Goal: Task Accomplishment & Management: Complete application form

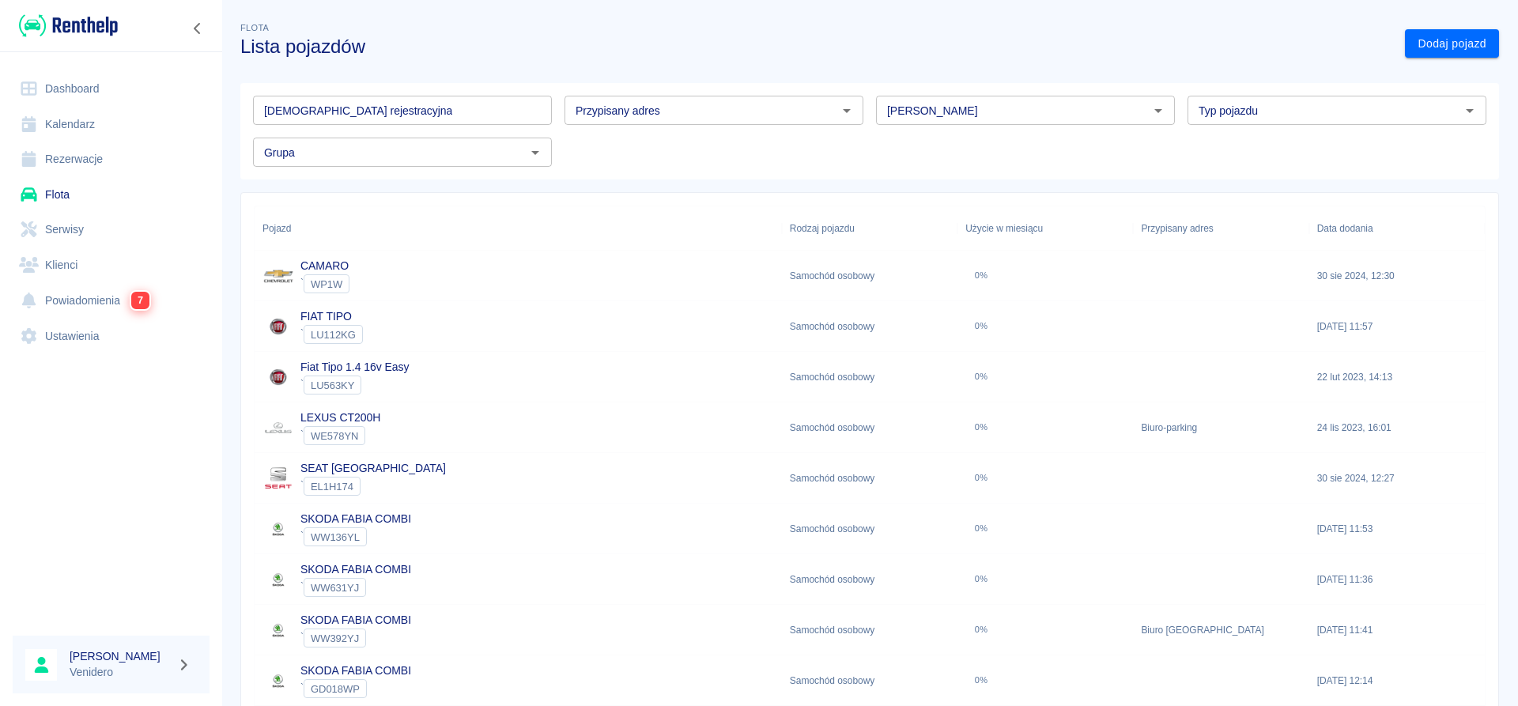
click at [69, 230] on link "Serwisy" at bounding box center [111, 230] width 197 height 36
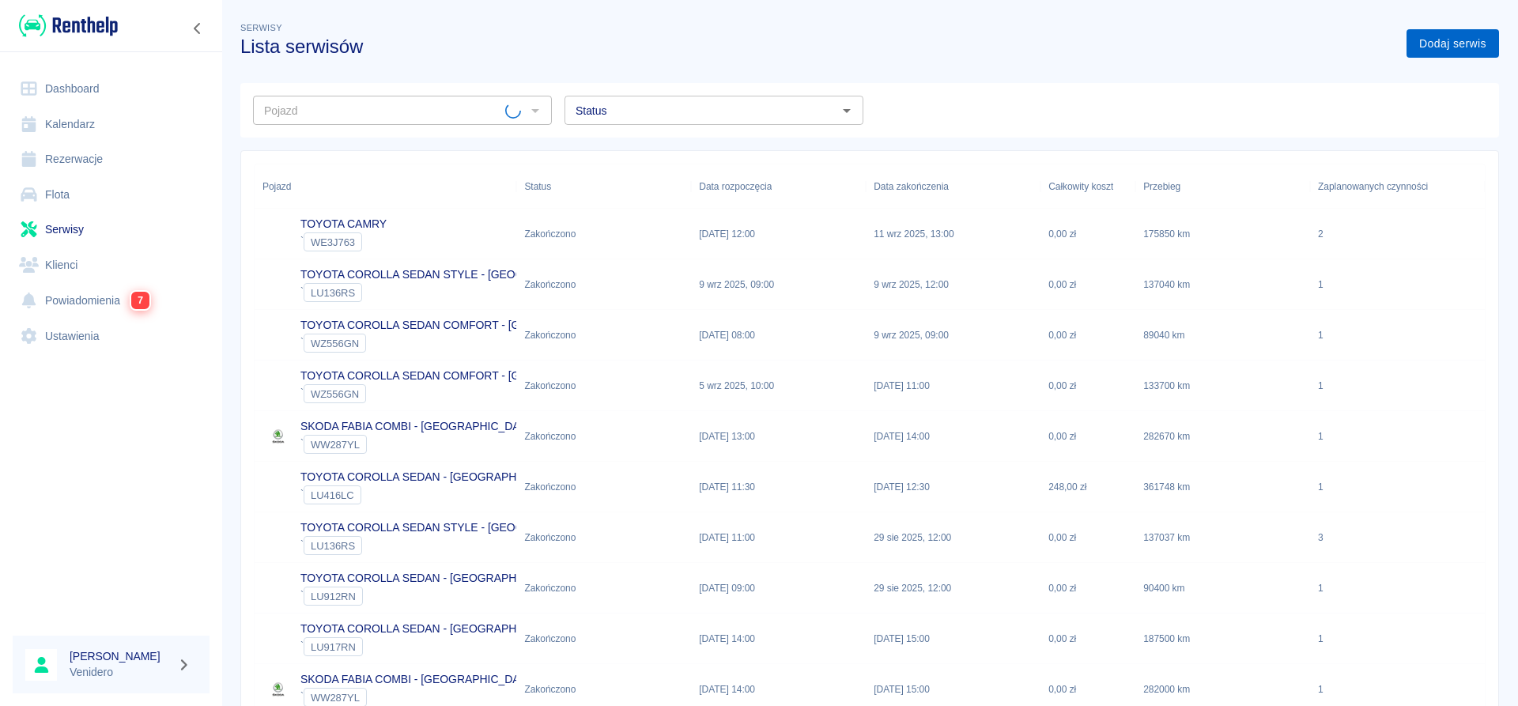
click at [1444, 36] on link "Dodaj serwis" at bounding box center [1453, 43] width 93 height 29
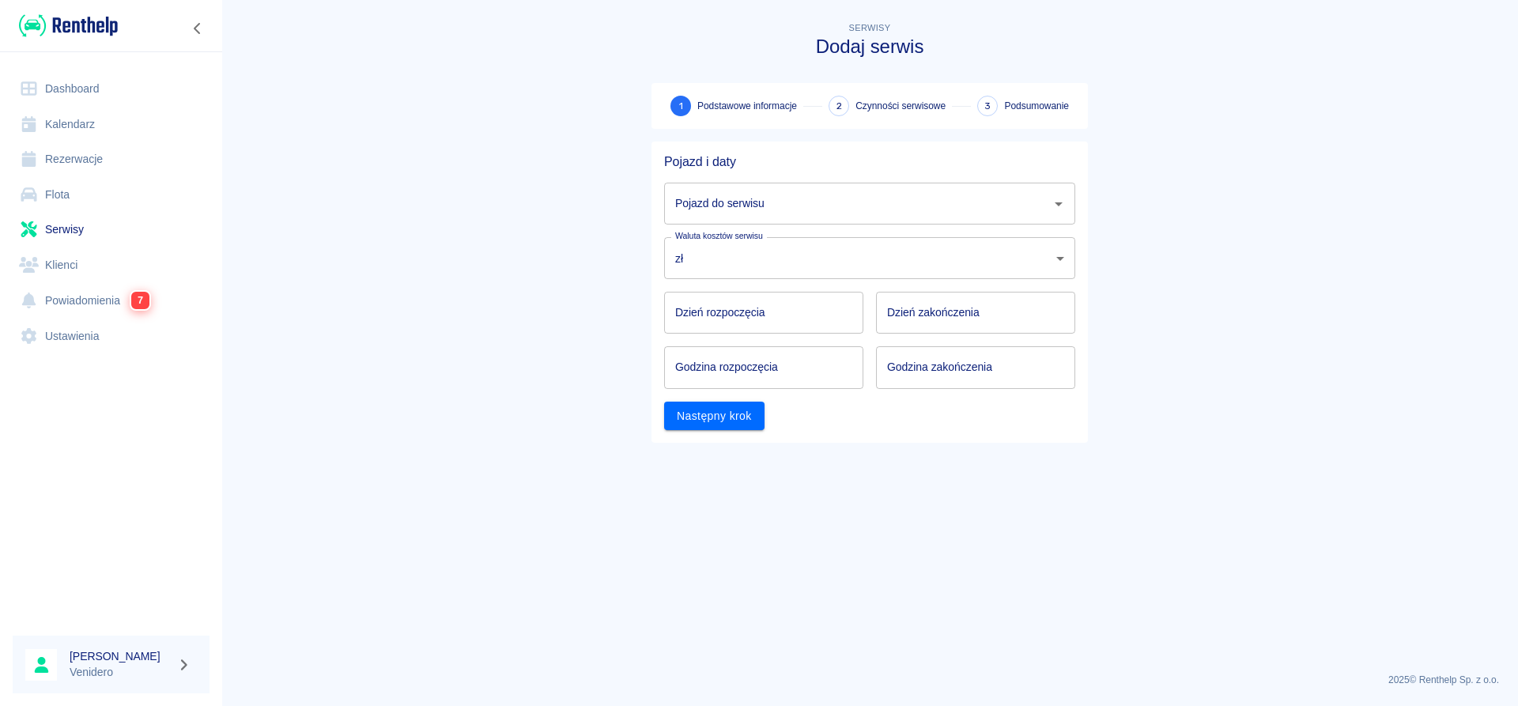
click at [747, 212] on input "Pojazd do serwisu" at bounding box center [857, 204] width 373 height 28
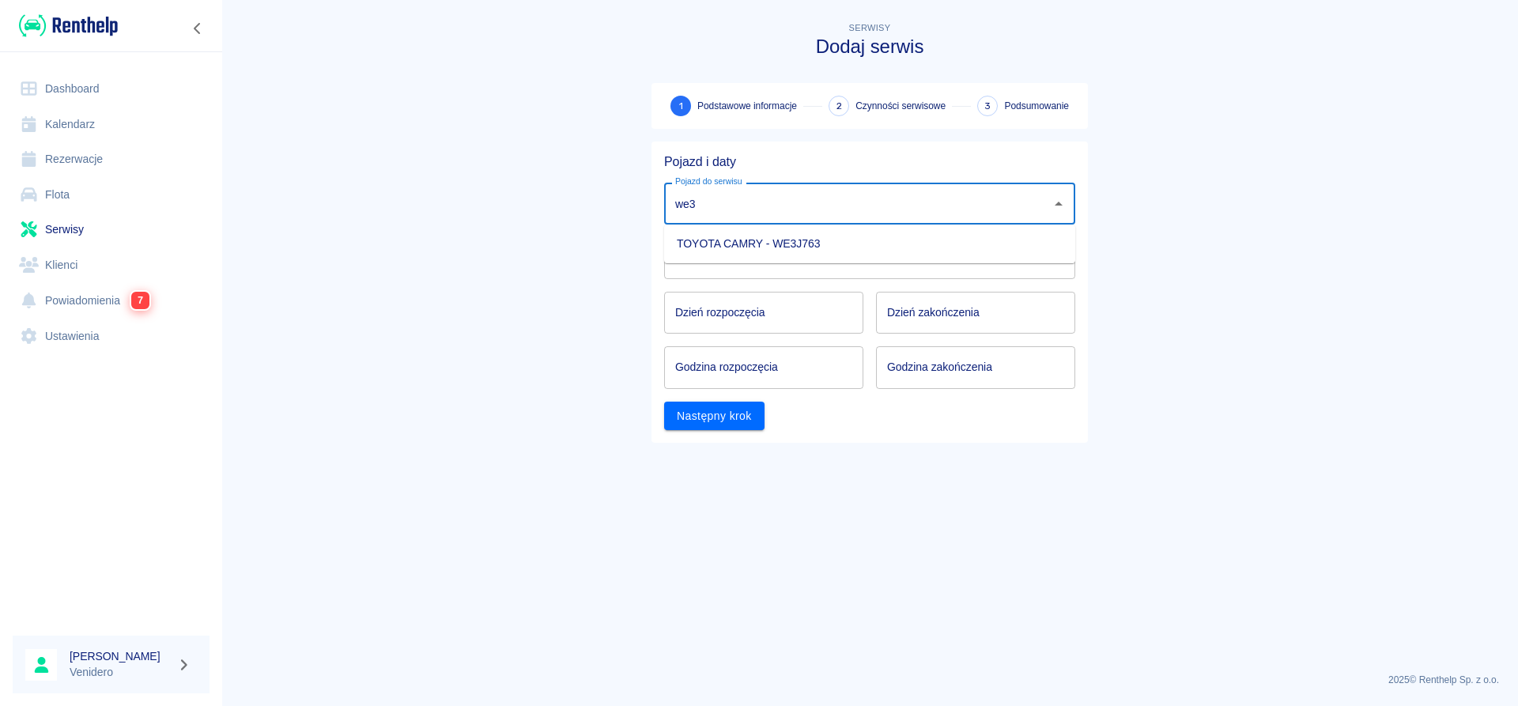
click at [745, 249] on li "TOYOTA CAMRY - WE3J763" at bounding box center [869, 244] width 411 height 26
type input "TOYOTA CAMRY - WE3J763"
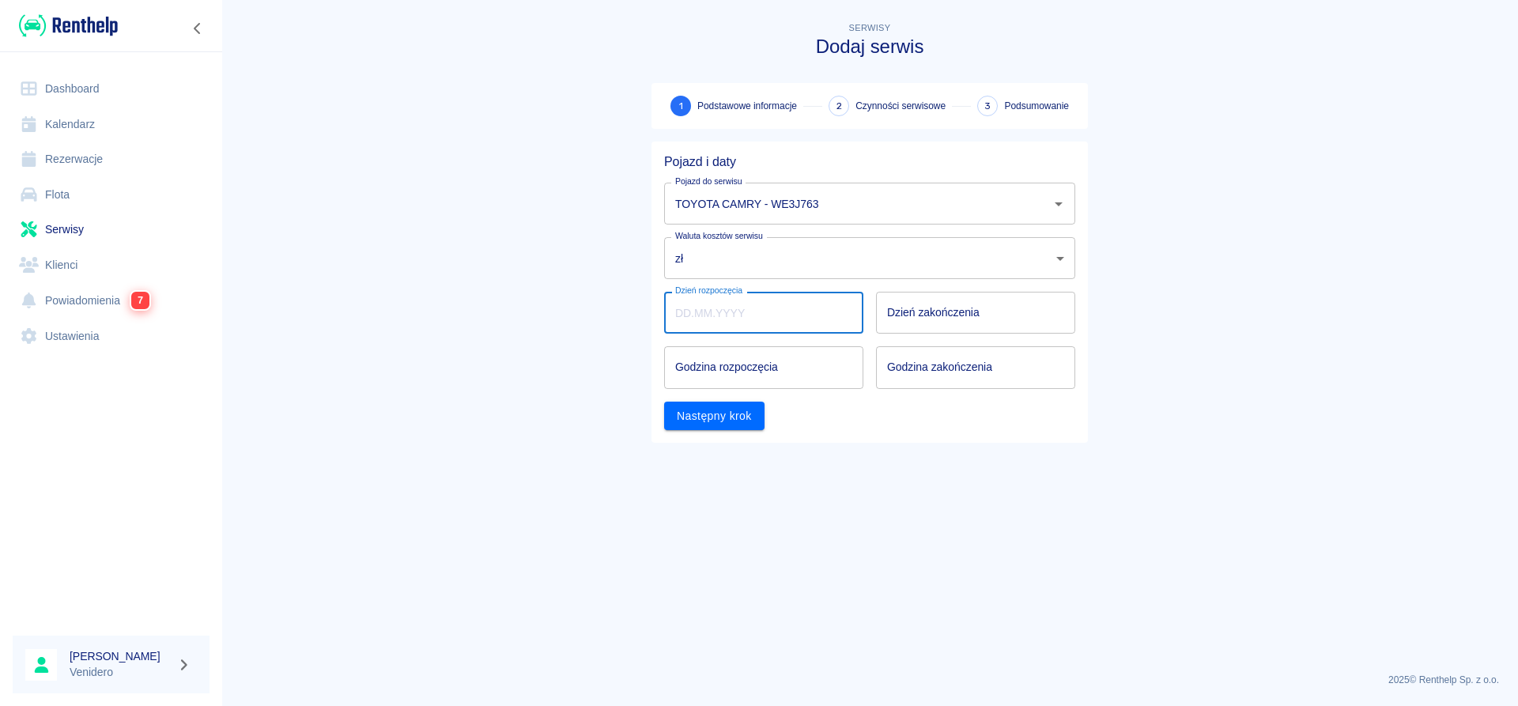
type input "DD.MM.YYYY"
click at [725, 317] on input "DD.MM.YYYY" at bounding box center [763, 313] width 199 height 42
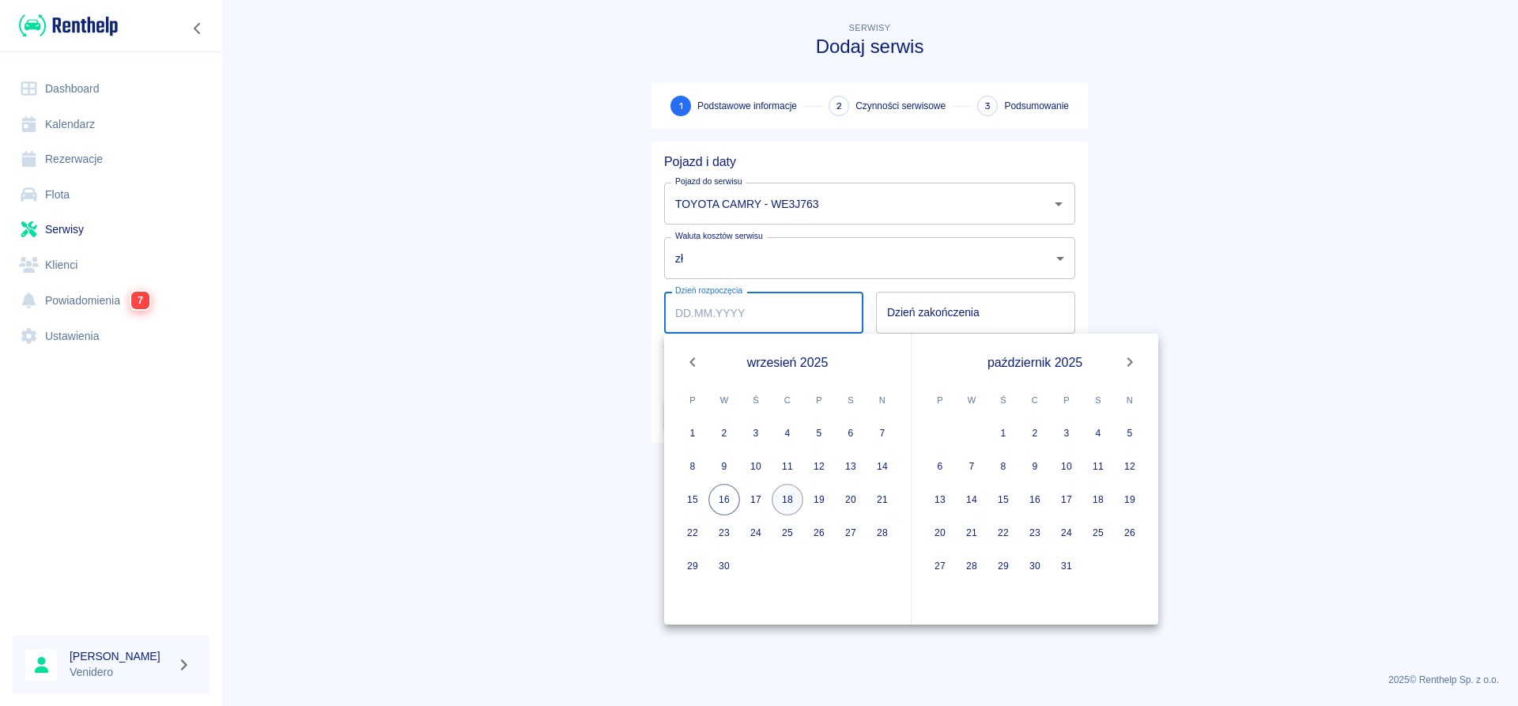
click at [795, 495] on button "18" at bounding box center [788, 500] width 32 height 32
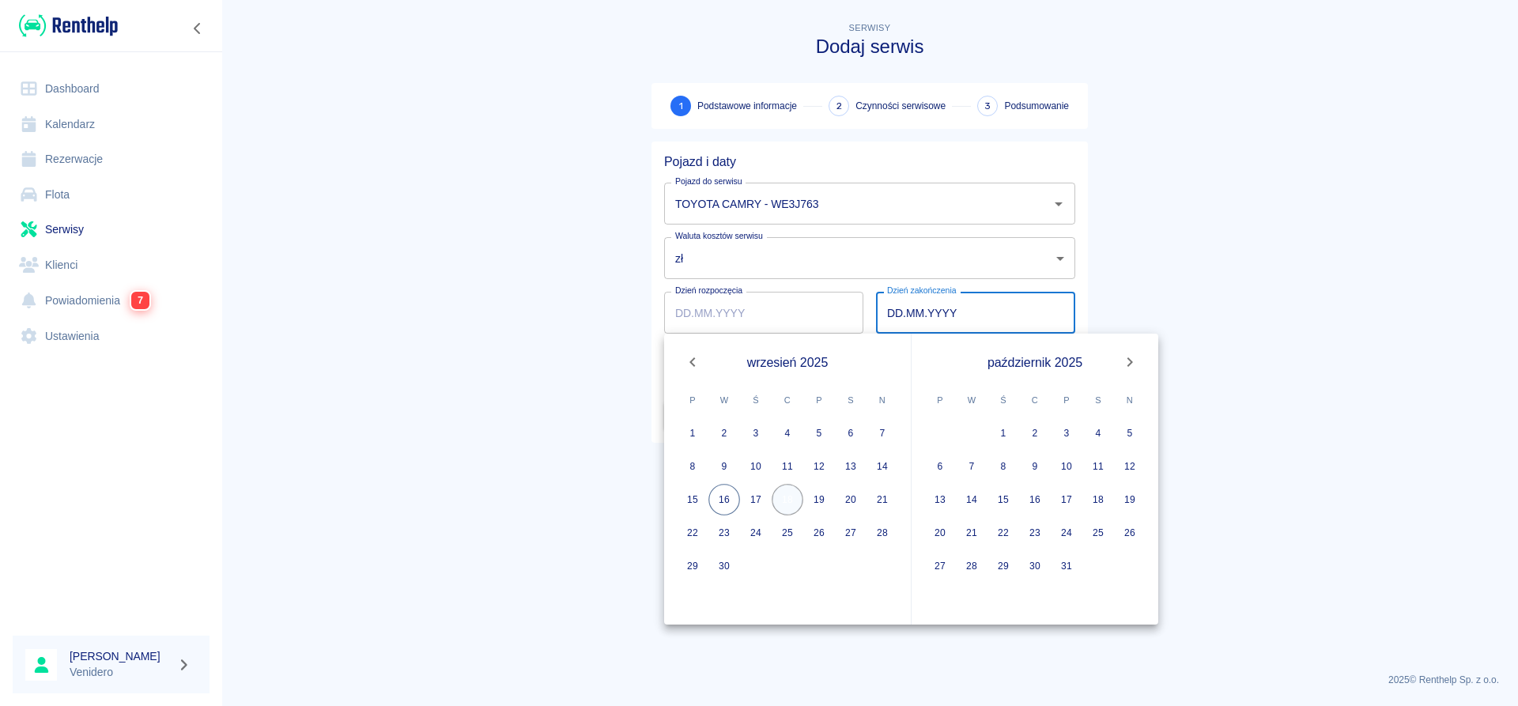
type input "[DATE]"
type input "DD.MM.YYYY"
click at [795, 495] on button "18" at bounding box center [788, 500] width 32 height 32
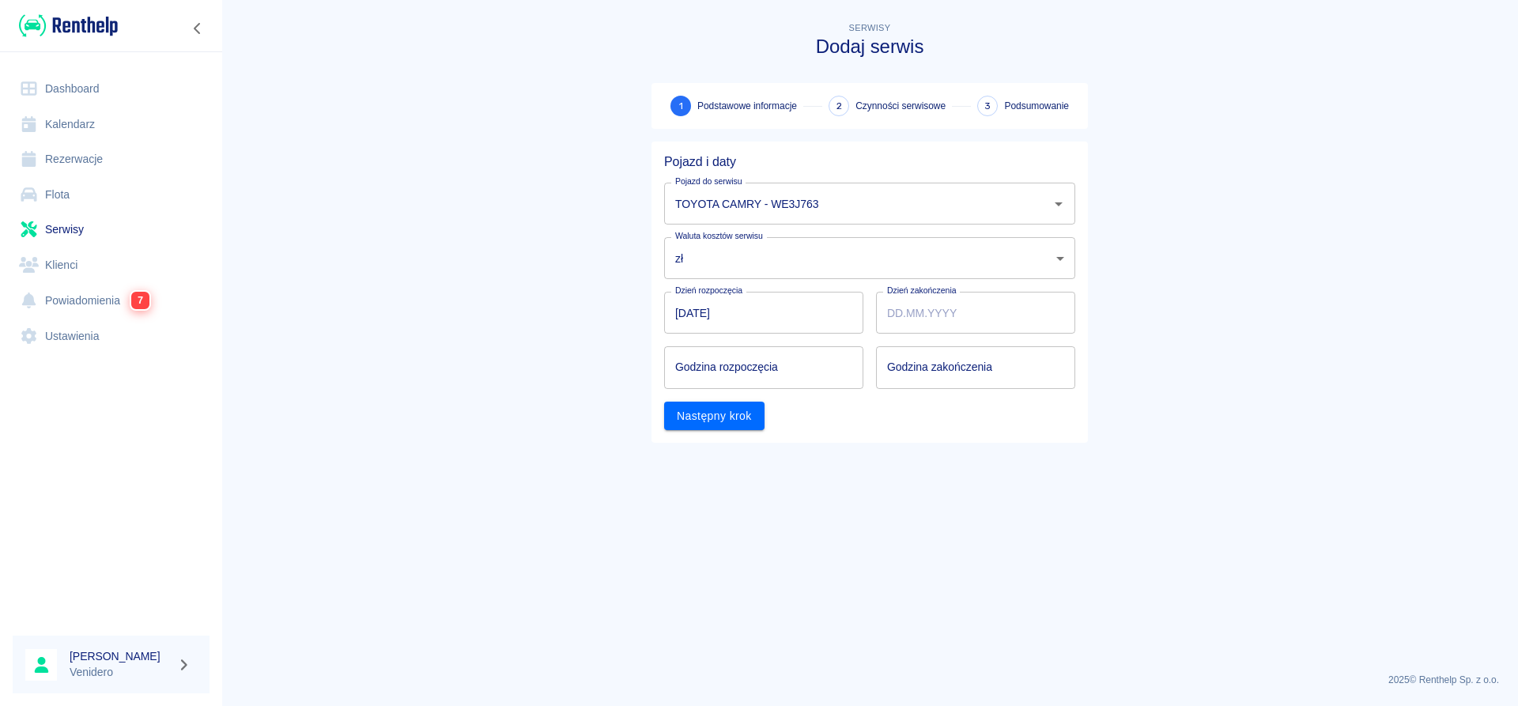
type input "[DATE]"
click at [745, 368] on input "hh:mm" at bounding box center [758, 367] width 188 height 42
type input "11:00"
click at [908, 376] on input "hh:mm" at bounding box center [970, 367] width 188 height 42
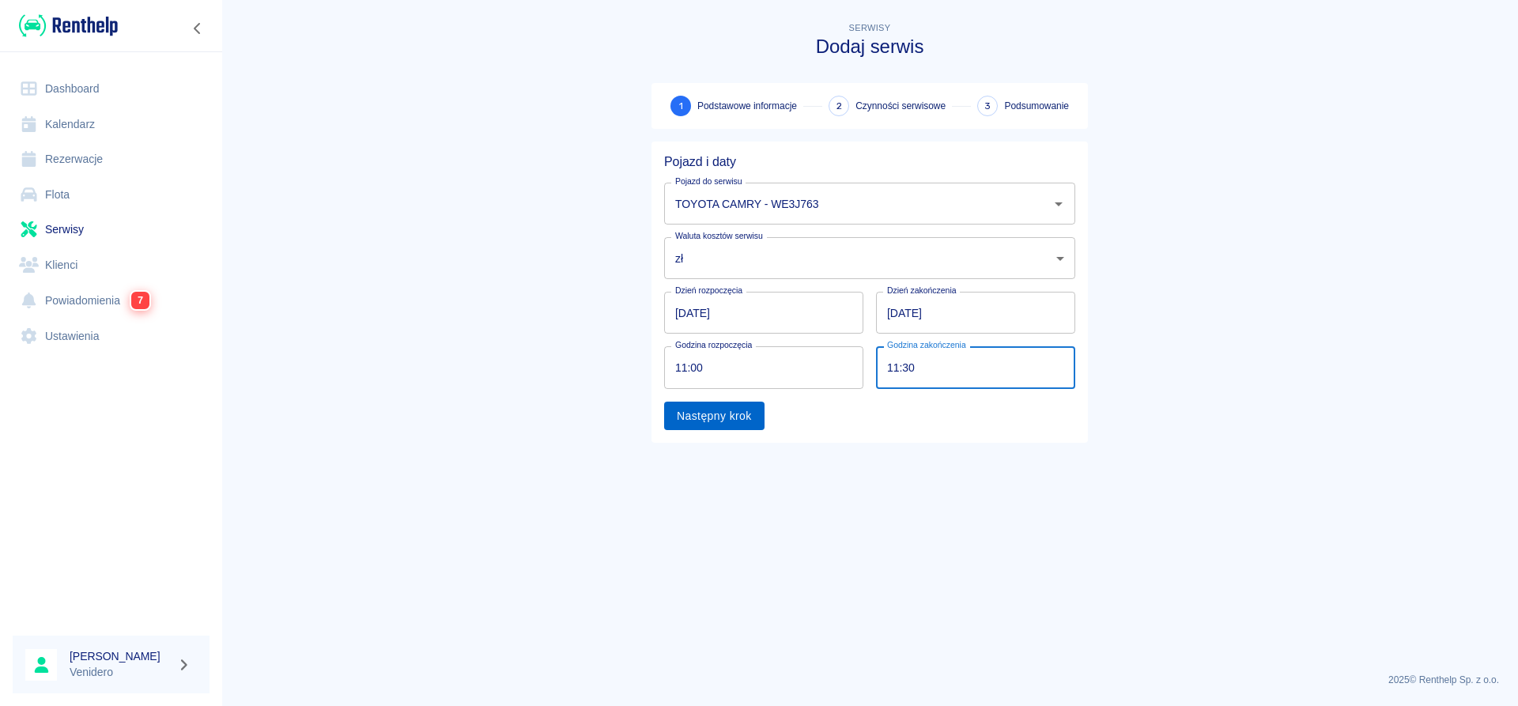
type input "11:30"
click at [716, 427] on button "Następny krok" at bounding box center [714, 416] width 100 height 29
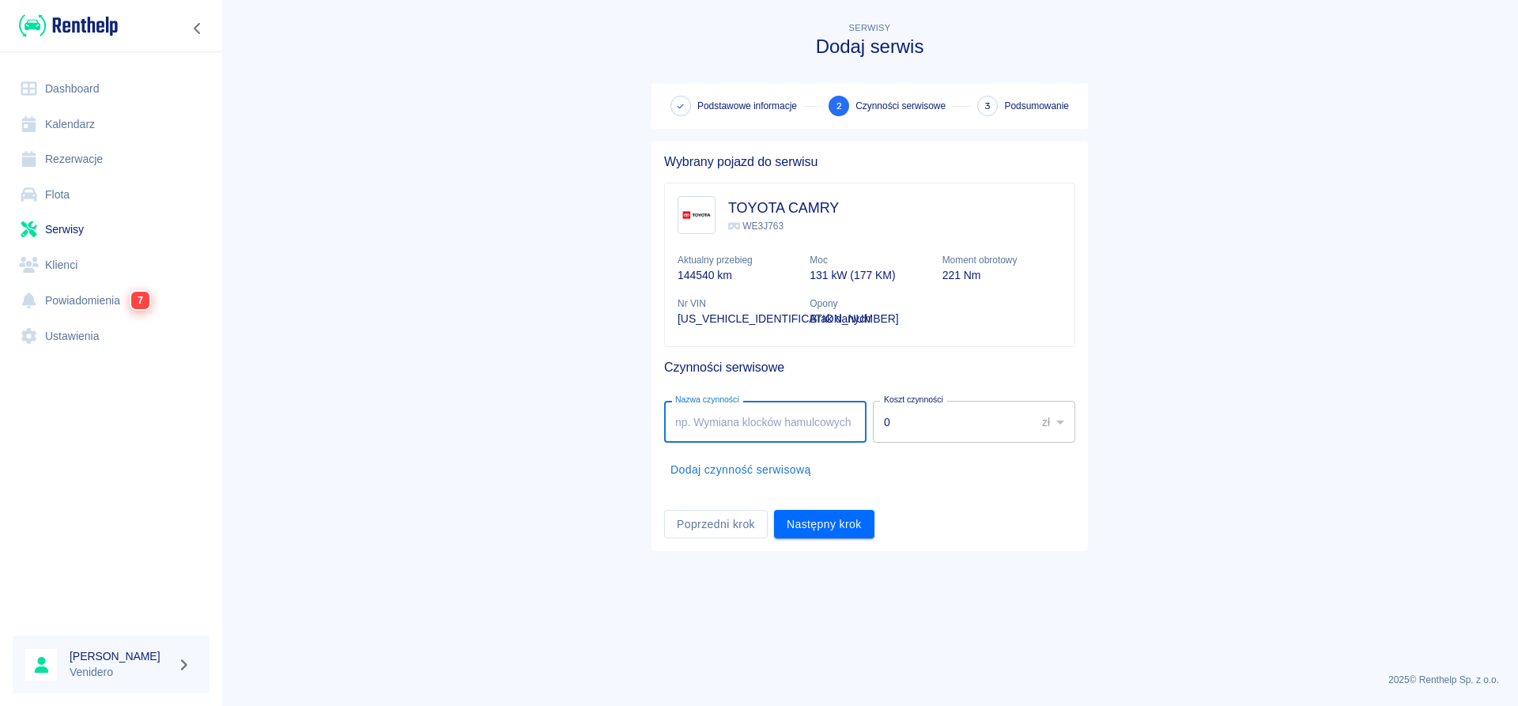
click at [755, 422] on input "Nazwa czynności" at bounding box center [765, 422] width 202 height 42
type input "Serwis olejowy, powietrze + kabina. [PERSON_NAME]"
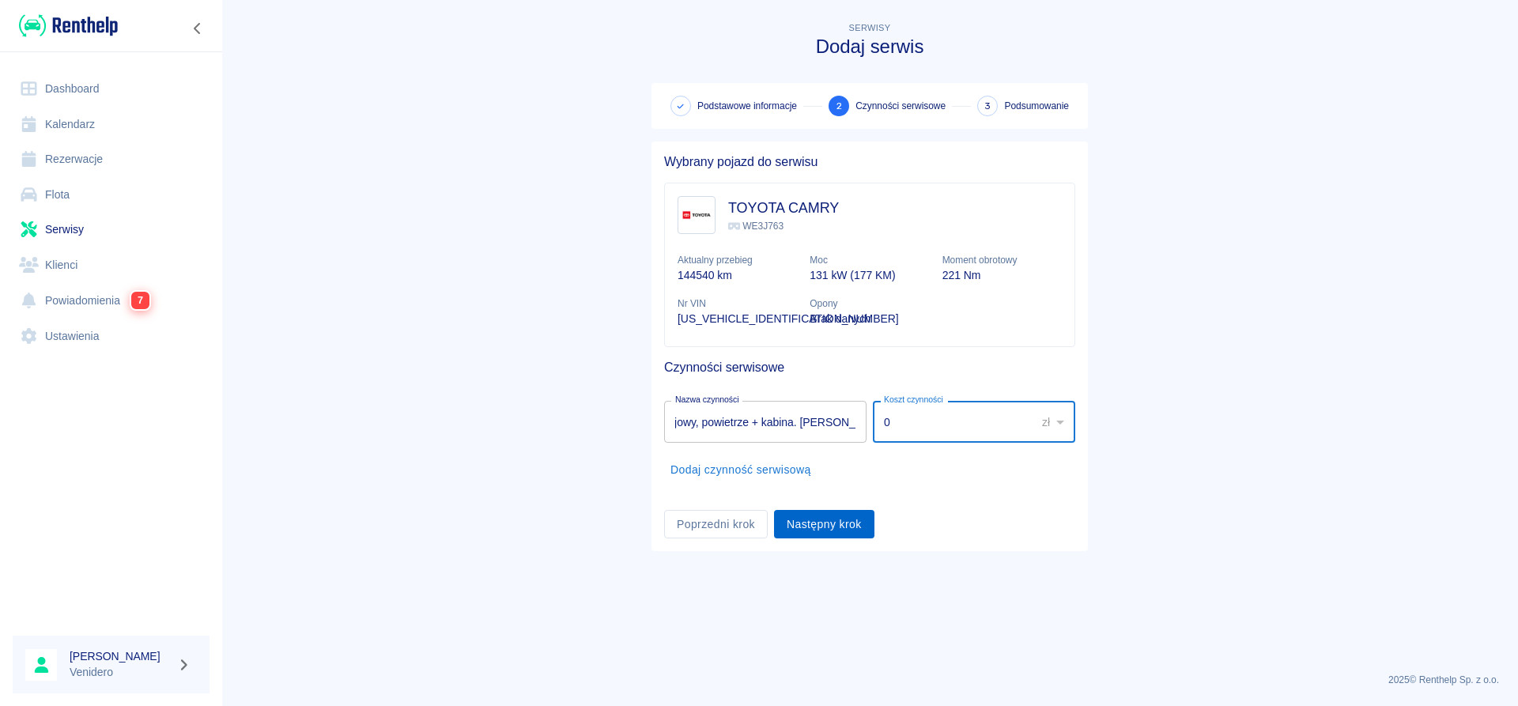
click at [840, 528] on button "Następny krok" at bounding box center [824, 524] width 100 height 29
